Goal: Task Accomplishment & Management: Manage account settings

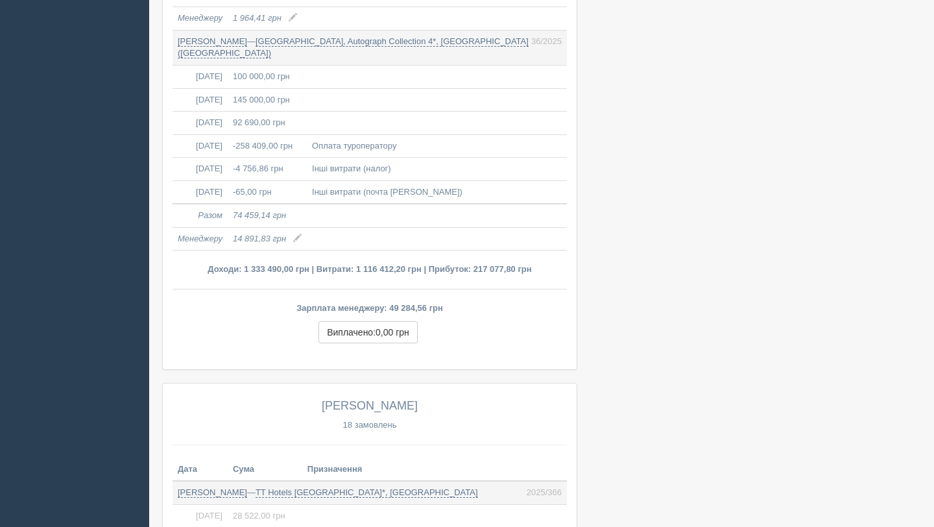
scroll to position [4216, 0]
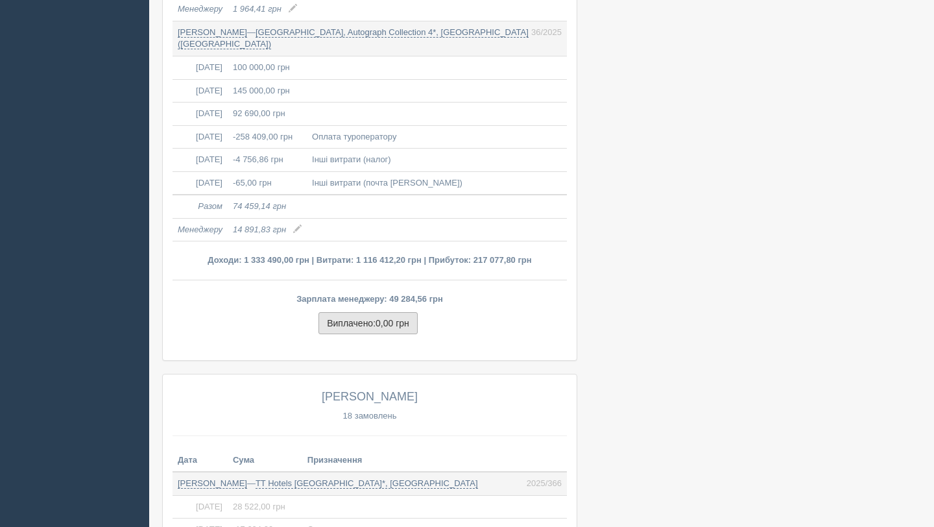
click at [398, 328] on span "0,00 грн" at bounding box center [393, 323] width 34 height 10
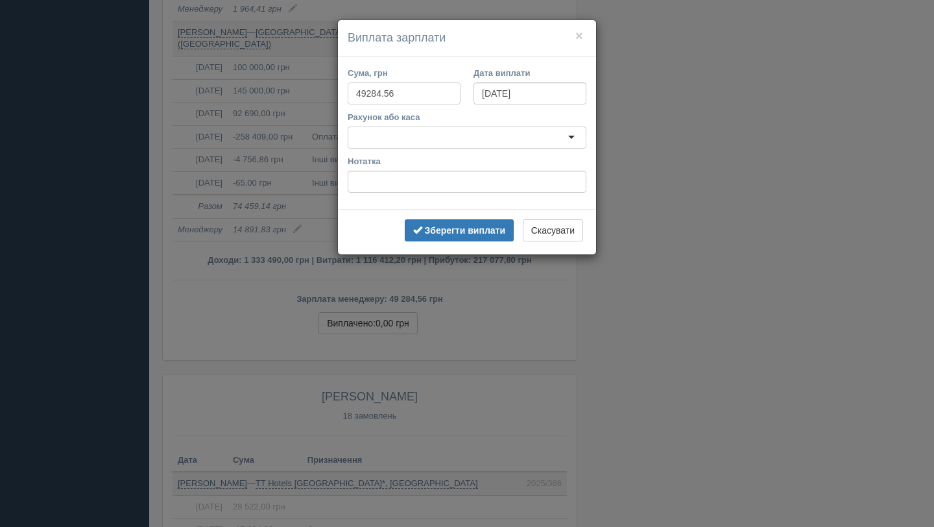
click at [435, 93] on input "49284.56" at bounding box center [404, 93] width 113 height 22
type input "49285"
click at [513, 100] on input "01.10.2025" at bounding box center [530, 93] width 113 height 22
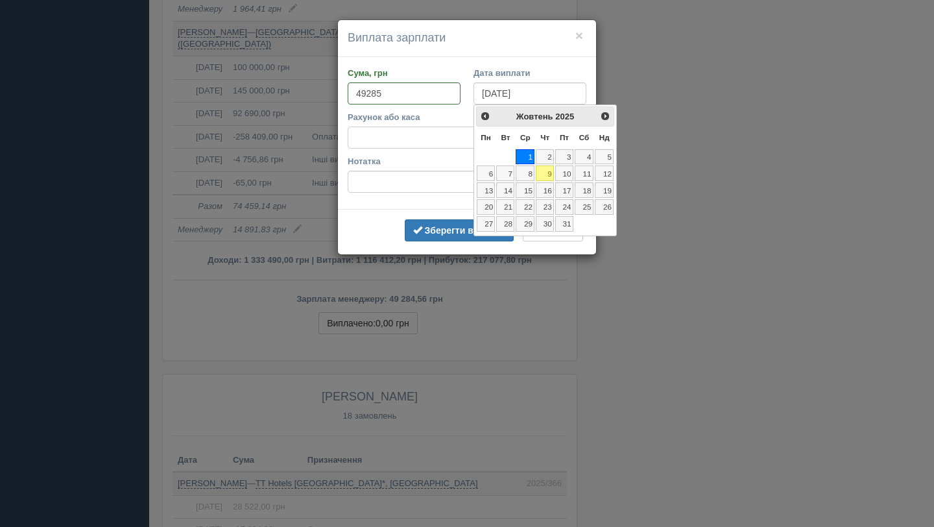
click at [489, 124] on div "<Попер Наст> Жовтень 2025" at bounding box center [545, 116] width 139 height 20
click at [483, 117] on span "<Попер" at bounding box center [485, 115] width 10 height 10
click at [506, 219] on link "30" at bounding box center [505, 224] width 18 height 16
type input "30.09.2025"
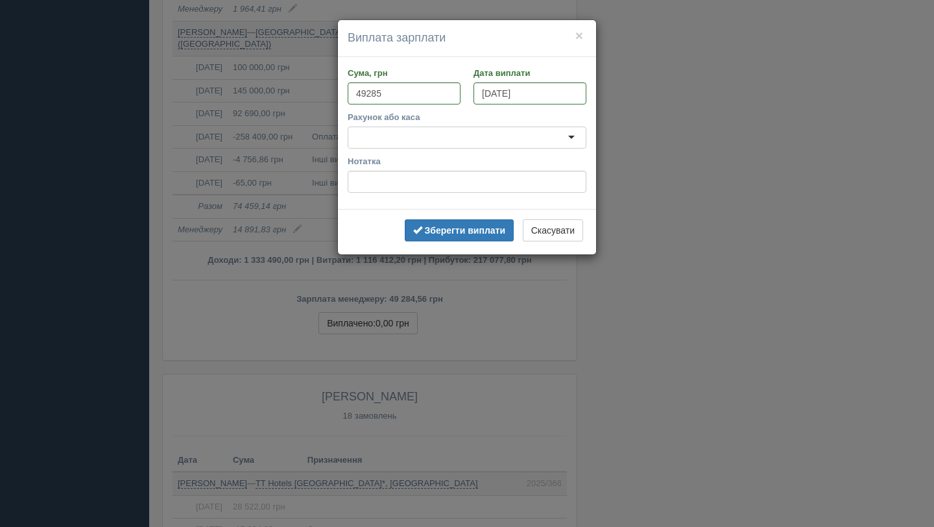
click at [432, 136] on div at bounding box center [467, 138] width 239 height 22
click at [448, 231] on b "Зберегти виплати" at bounding box center [465, 230] width 81 height 10
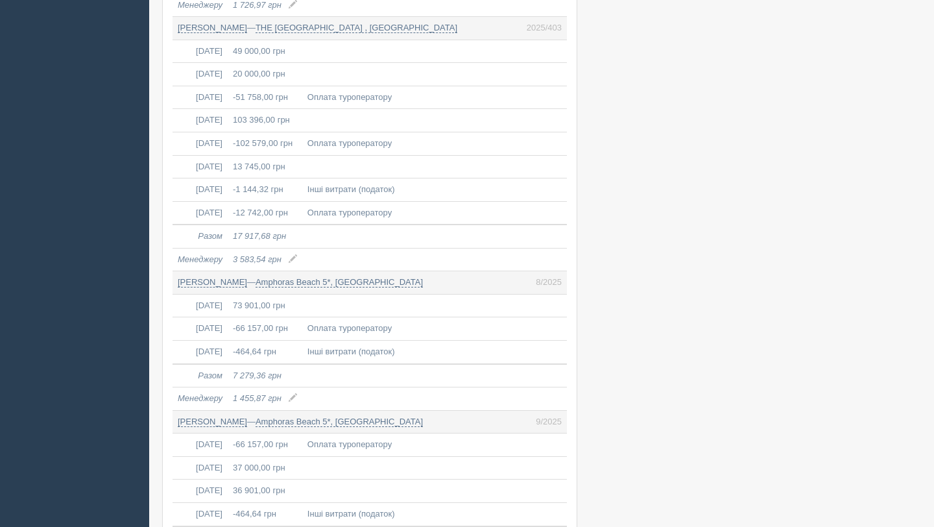
scroll to position [5995, 0]
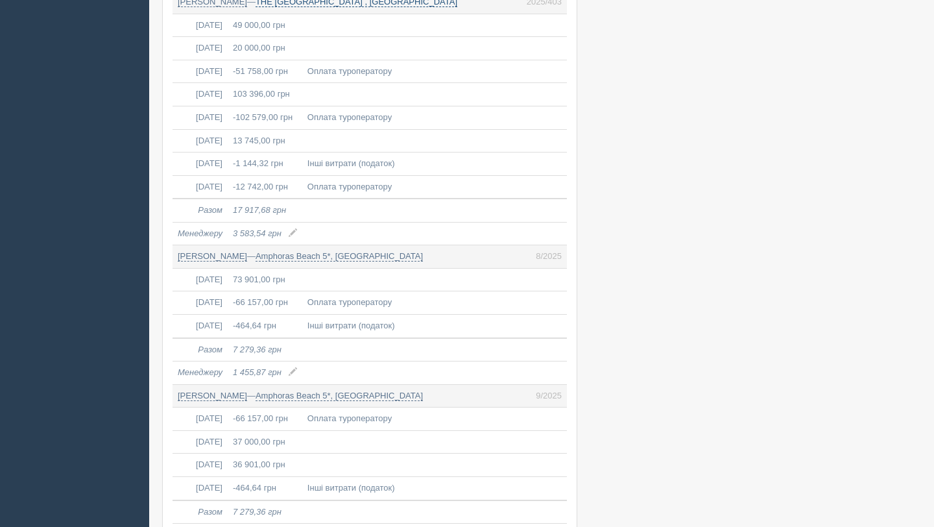
click at [427, 7] on link "THE PLAZA BODRUM , Туреччина" at bounding box center [357, 2] width 202 height 10
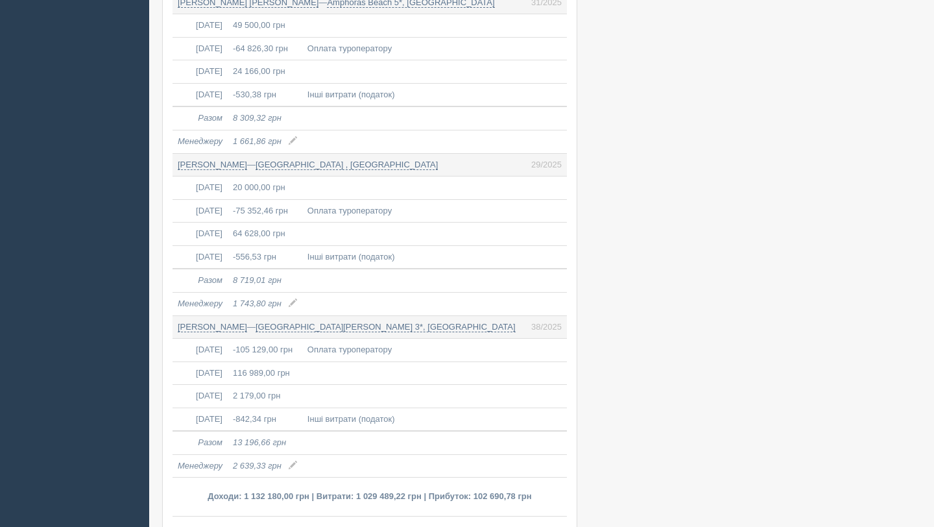
scroll to position [7505, 0]
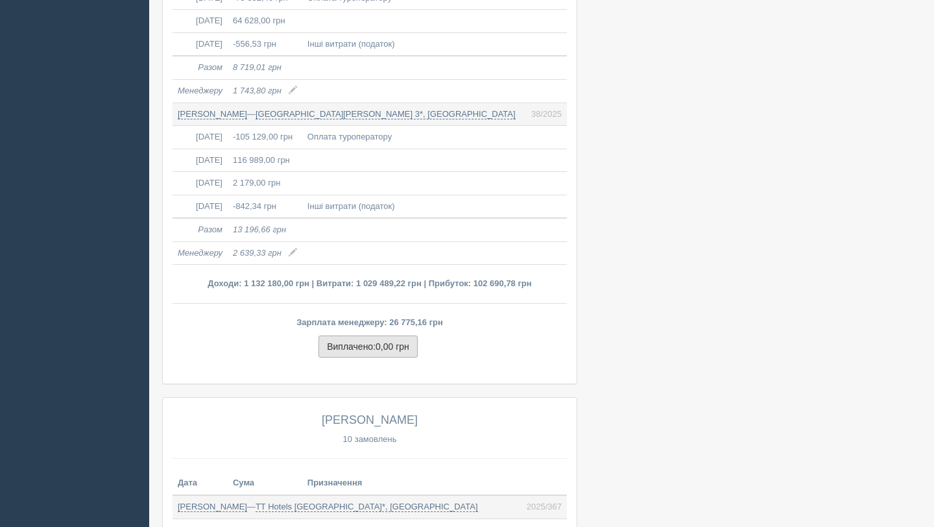
click at [372, 358] on button "Виплачено: 0,00 грн" at bounding box center [368, 347] width 99 height 22
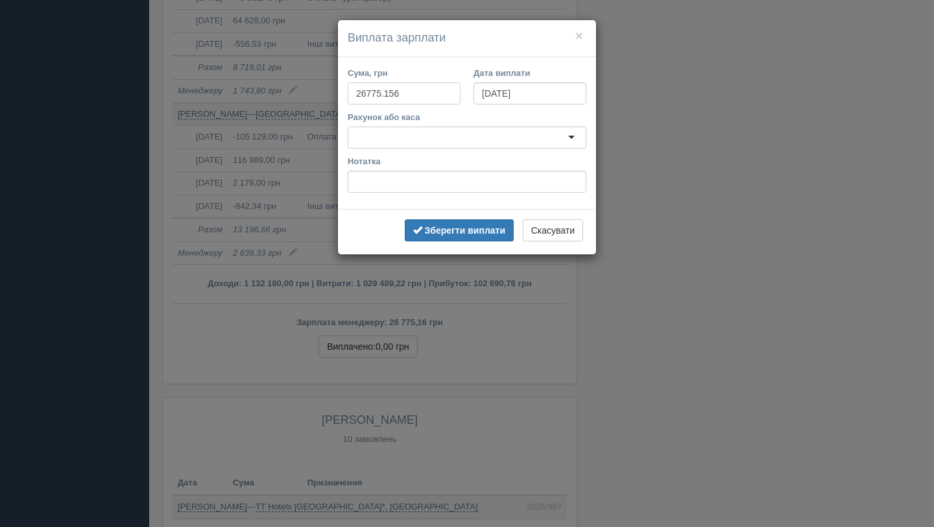
click at [419, 90] on input "26775.156" at bounding box center [404, 93] width 113 height 22
type input "26775"
click at [526, 90] on input "01.10.2025" at bounding box center [530, 93] width 113 height 22
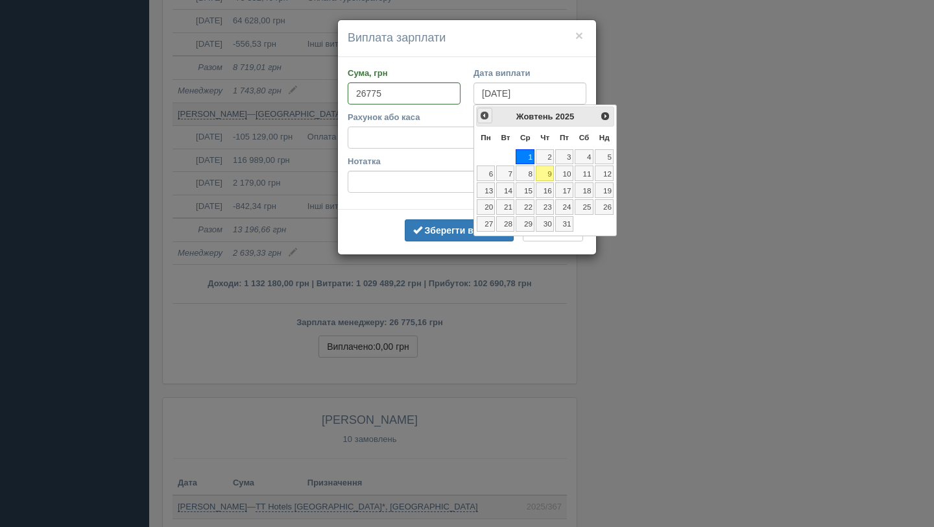
click at [489, 121] on link "<Попер" at bounding box center [485, 115] width 15 height 15
click at [509, 221] on link "30" at bounding box center [505, 224] width 18 height 16
type input "30.09.2025"
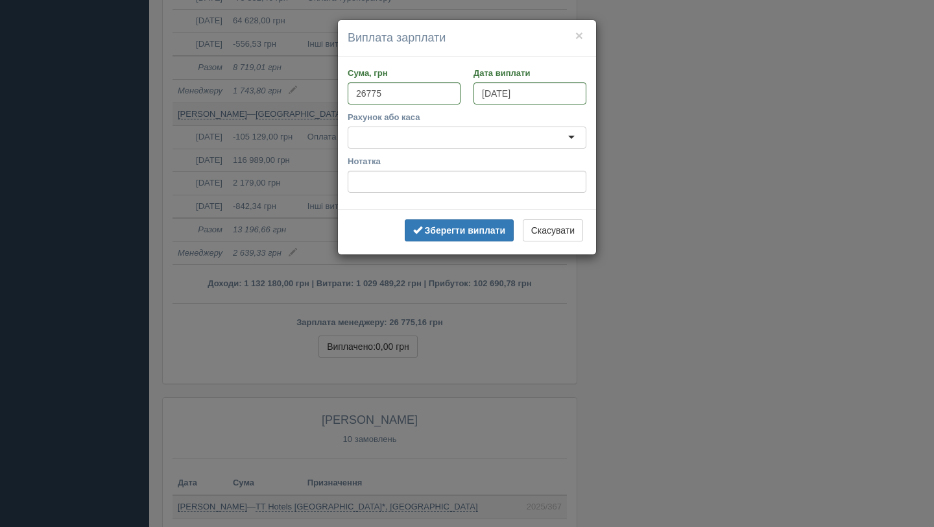
click at [425, 138] on div at bounding box center [467, 138] width 239 height 22
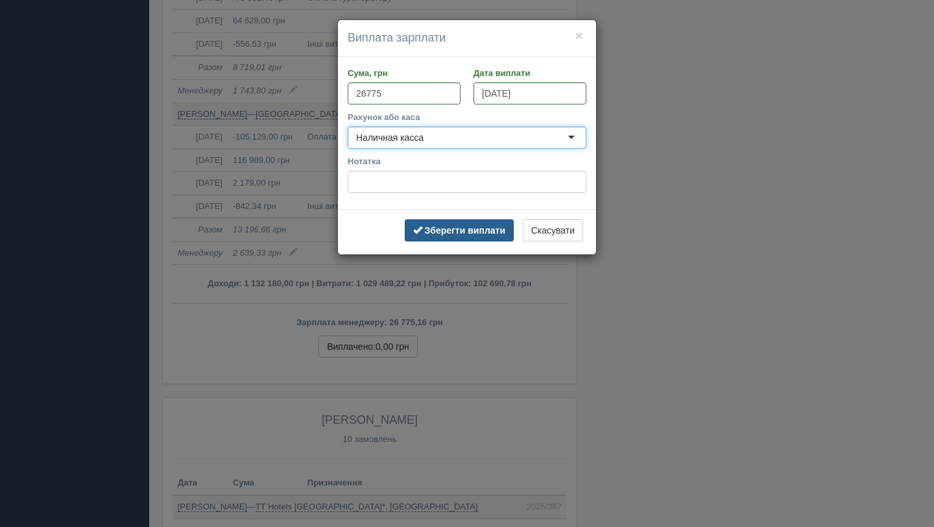
click at [425, 234] on b "Зберегти виплати" at bounding box center [465, 230] width 81 height 10
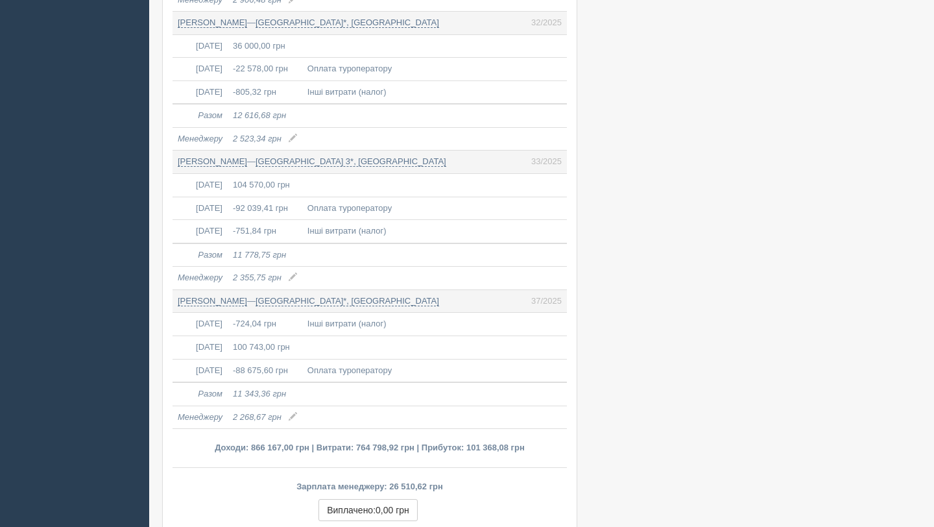
scroll to position [9295, 0]
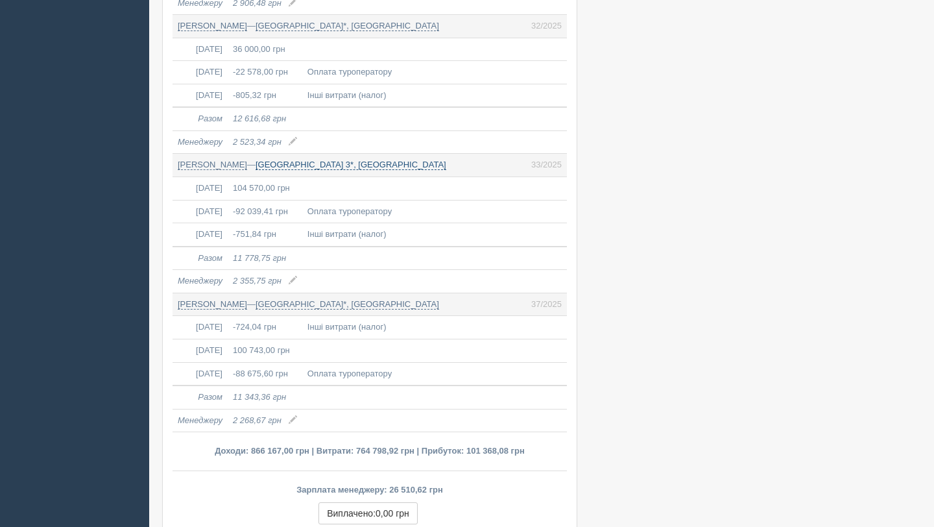
click at [302, 165] on link "Adelais Bay Hotel 3*, Кіпр" at bounding box center [351, 165] width 191 height 10
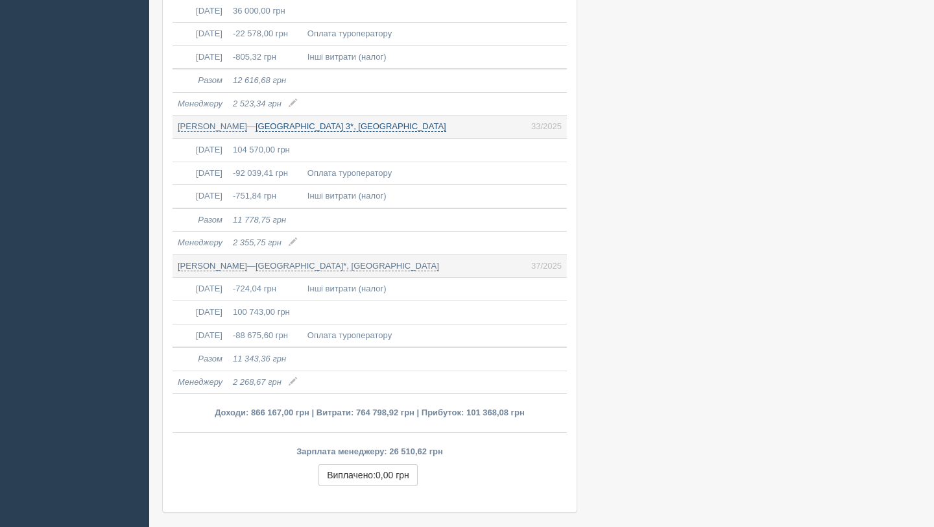
scroll to position [9394, 0]
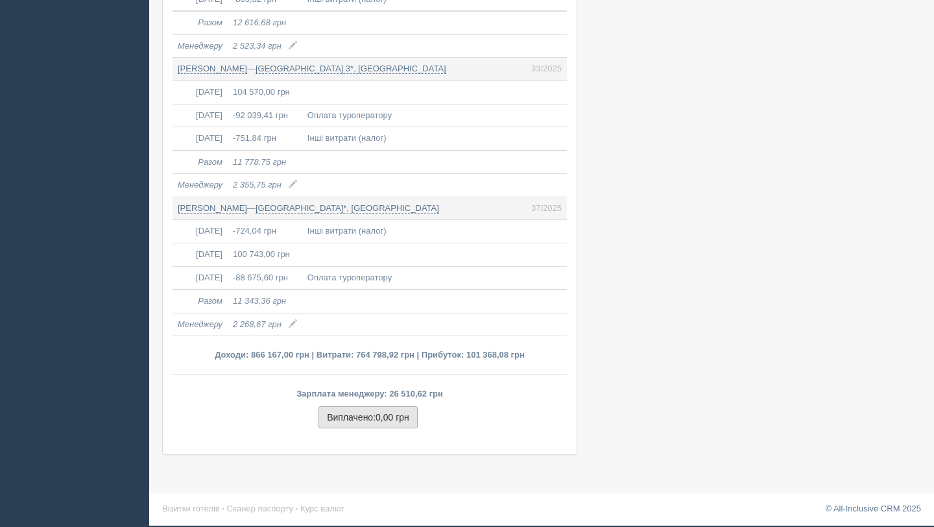
click at [386, 410] on button "Виплачено: 0,00 грн" at bounding box center [368, 417] width 99 height 22
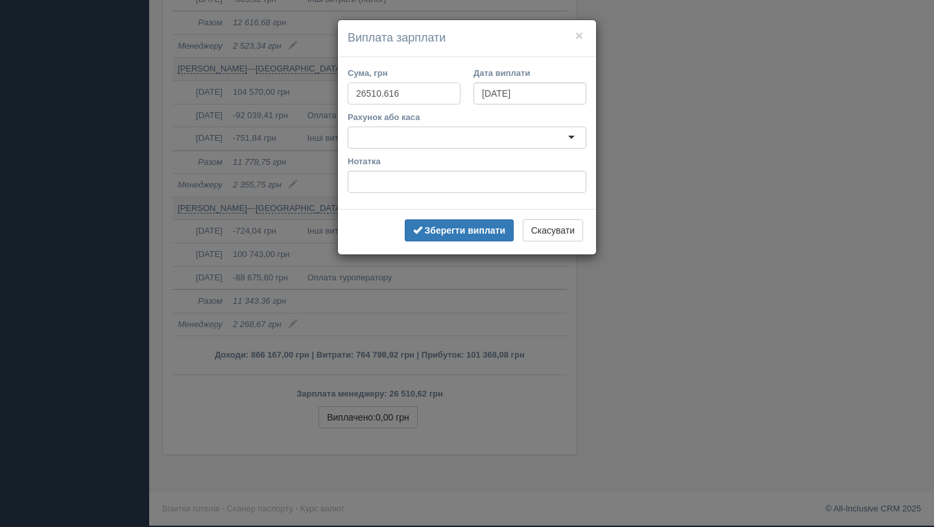
click at [424, 87] on input "26510.616" at bounding box center [404, 93] width 113 height 22
click at [425, 93] on input "26510.616" at bounding box center [404, 93] width 113 height 22
type input "26511"
click at [515, 93] on input "01.10.2025" at bounding box center [530, 93] width 113 height 22
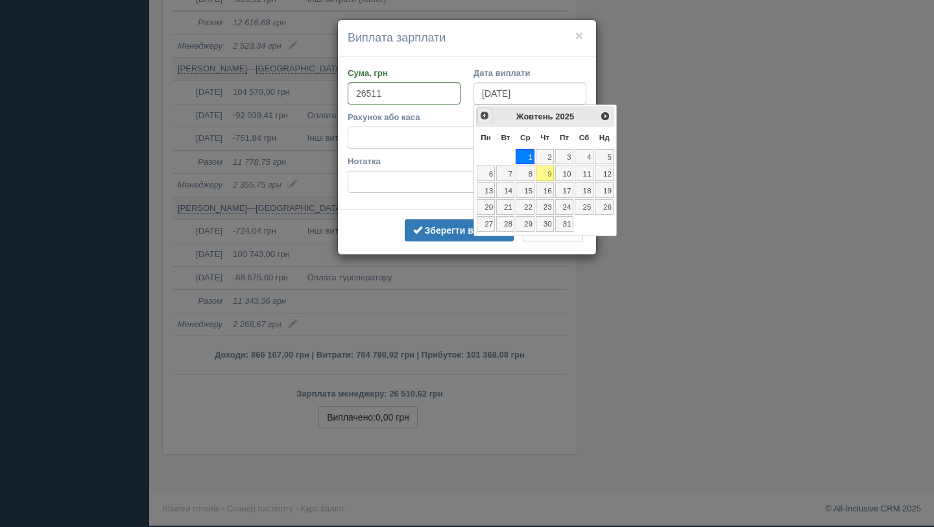
click at [487, 117] on span "<Попер" at bounding box center [485, 115] width 10 height 10
click at [511, 217] on link "30" at bounding box center [505, 224] width 18 height 16
type input "30.09.2025"
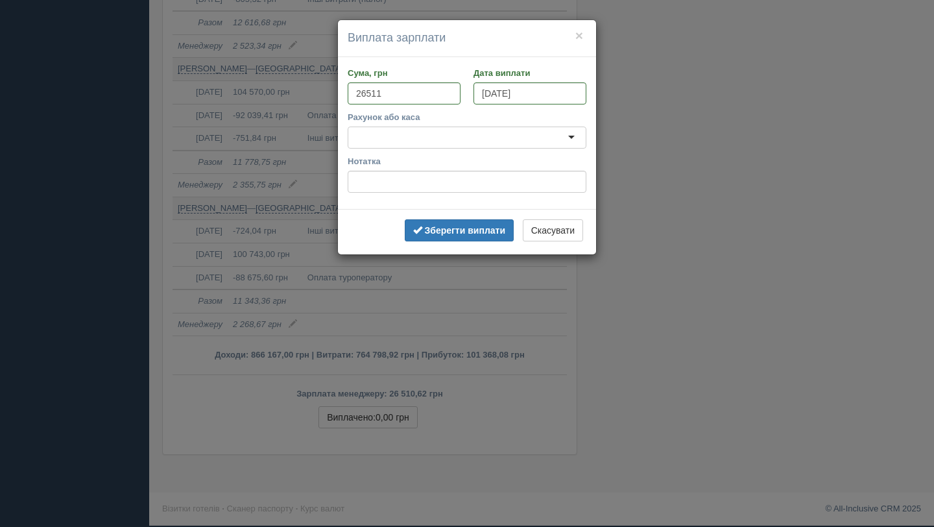
click at [469, 142] on div at bounding box center [467, 138] width 239 height 22
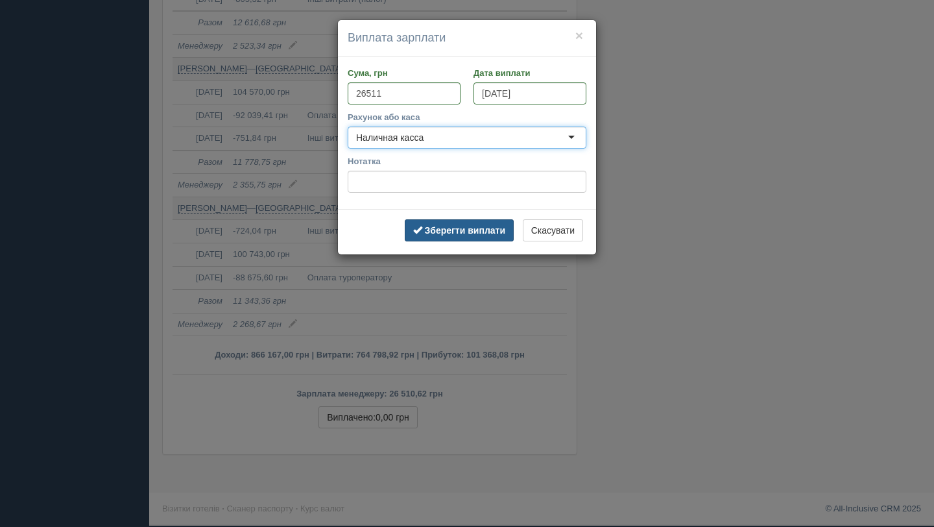
click at [450, 226] on b "Зберегти виплати" at bounding box center [465, 230] width 81 height 10
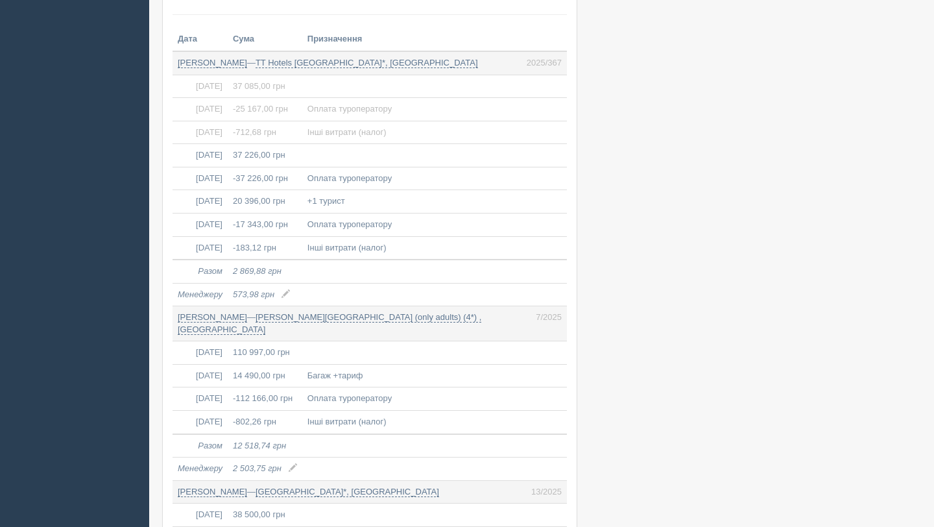
scroll to position [8215, 0]
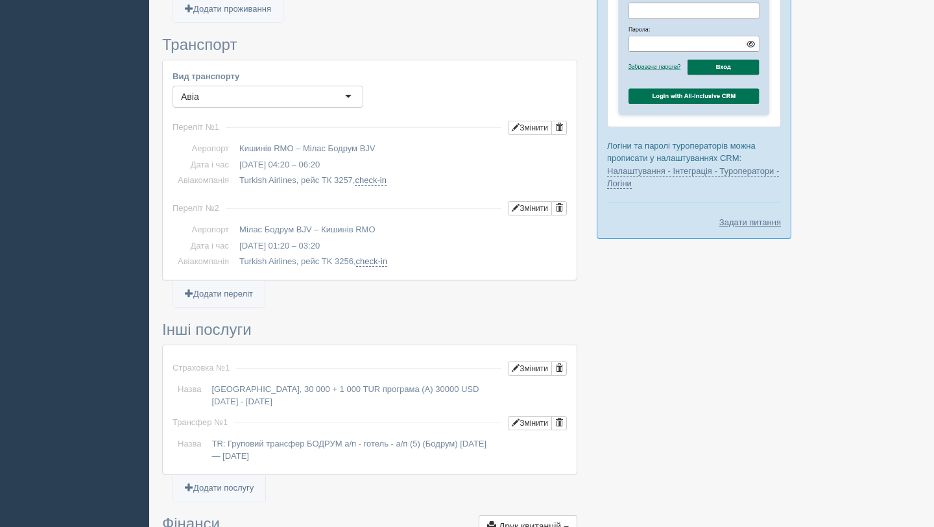
scroll to position [1348, 0]
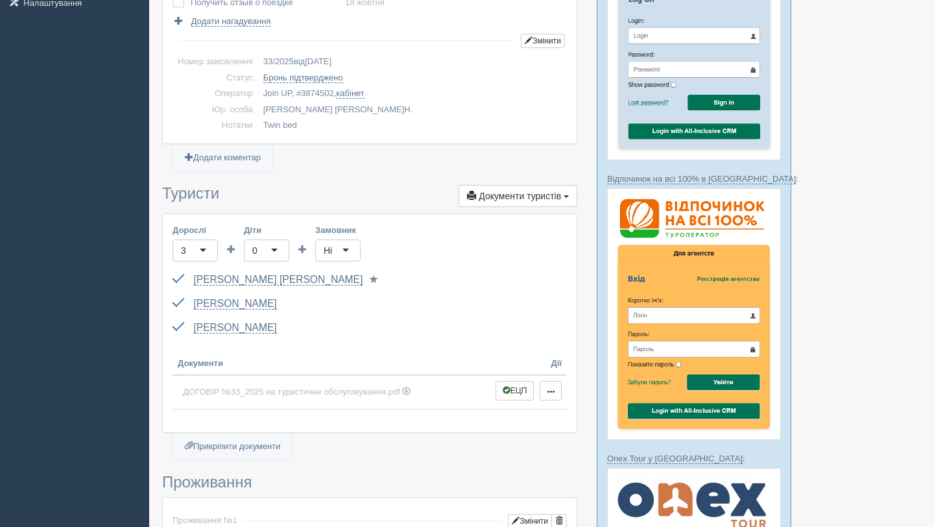
scroll to position [265, 0]
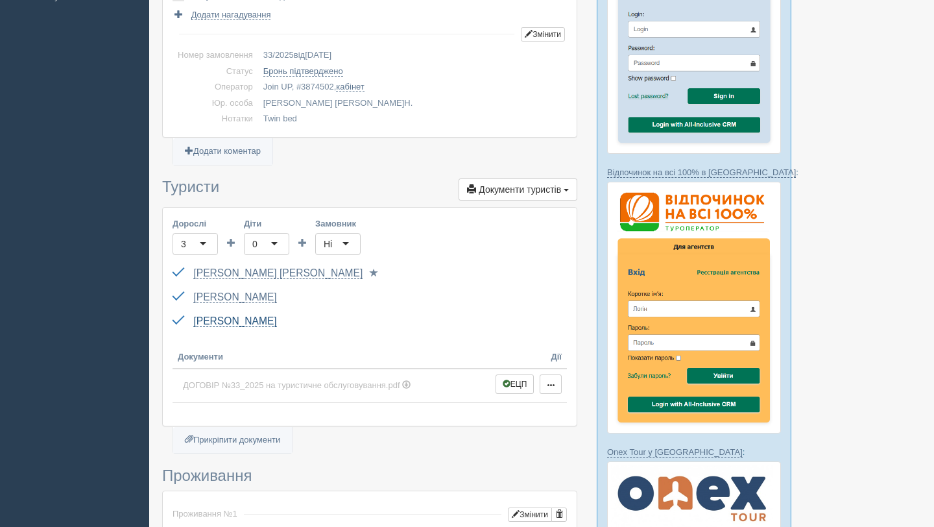
click at [226, 323] on link "[PERSON_NAME]" at bounding box center [234, 321] width 83 height 12
click at [236, 297] on link "Гришак Дмитро" at bounding box center [234, 297] width 83 height 12
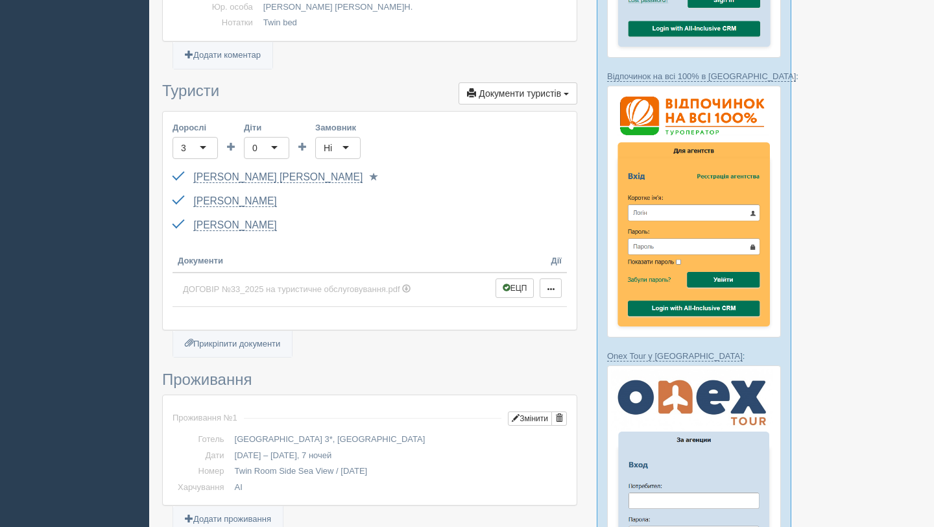
scroll to position [400, 0]
